Goal: Information Seeking & Learning: Learn about a topic

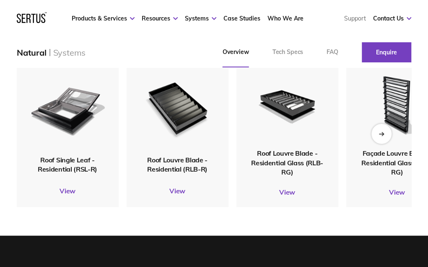
scroll to position [981, 0]
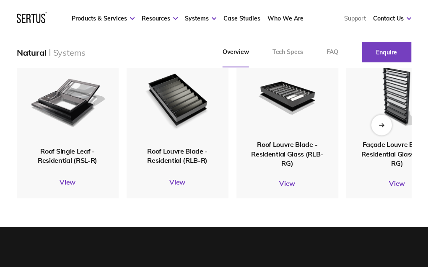
click at [379, 123] on icon "Next slide" at bounding box center [380, 125] width 5 height 5
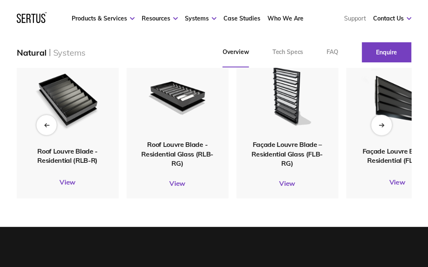
click at [379, 123] on icon "Next slide" at bounding box center [380, 125] width 5 height 5
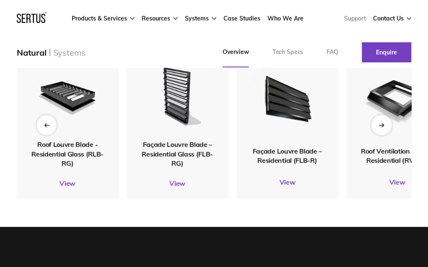
click at [379, 123] on icon "Next slide" at bounding box center [380, 125] width 5 height 5
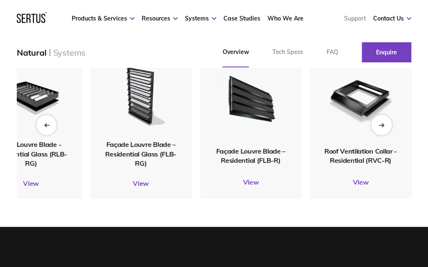
click at [379, 123] on icon "Next slide" at bounding box center [380, 125] width 5 height 5
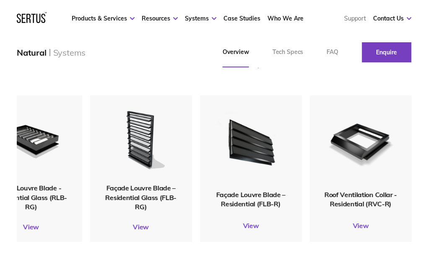
scroll to position [937, 0]
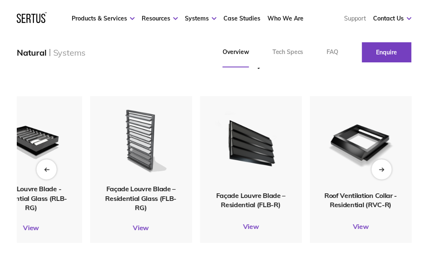
click at [146, 133] on img at bounding box center [141, 140] width 82 height 90
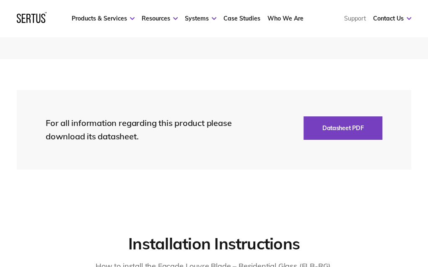
scroll to position [2155, 0]
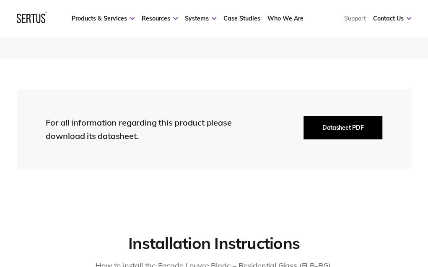
click at [322, 129] on button "Datasheet PDF" at bounding box center [342, 127] width 79 height 23
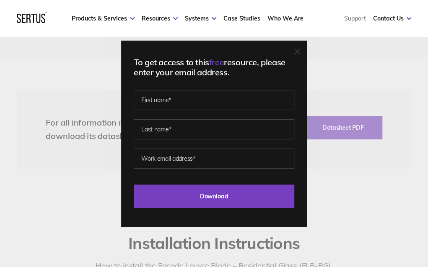
click at [300, 49] on icon at bounding box center [297, 52] width 6 height 6
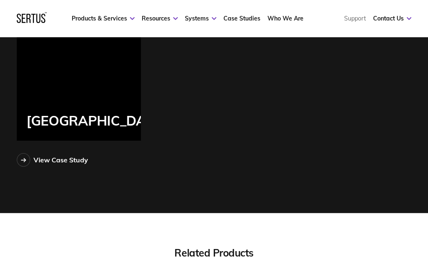
scroll to position [2763, 0]
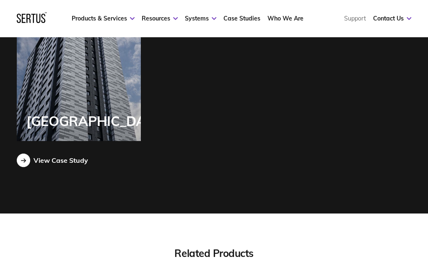
click at [23, 162] on div at bounding box center [23, 160] width 13 height 13
